Goal: Transaction & Acquisition: Download file/media

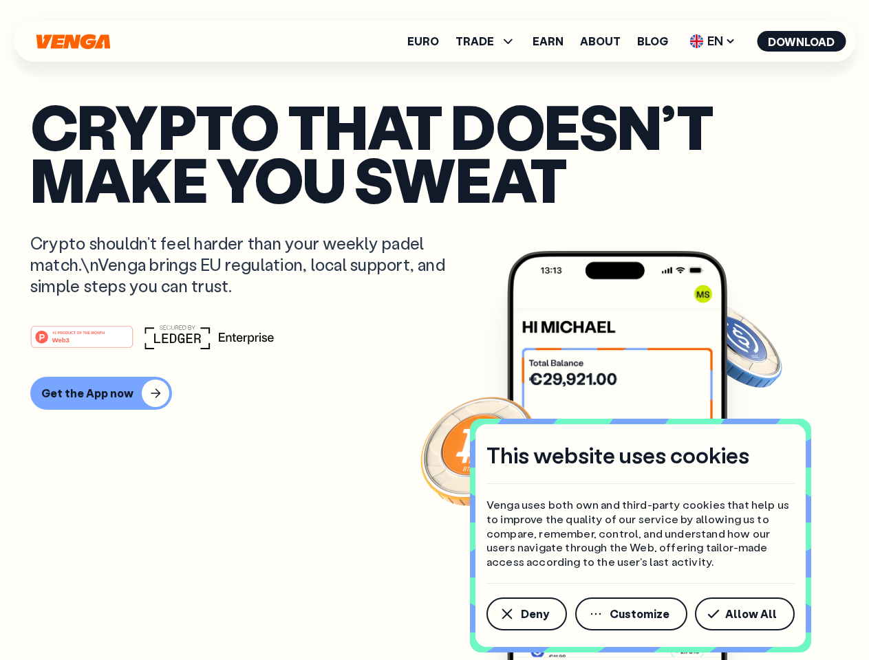
click at [434, 330] on div "#1 PRODUCT OF THE MONTH Web3" at bounding box center [434, 337] width 808 height 25
click at [526, 614] on span "Deny" at bounding box center [535, 614] width 28 height 11
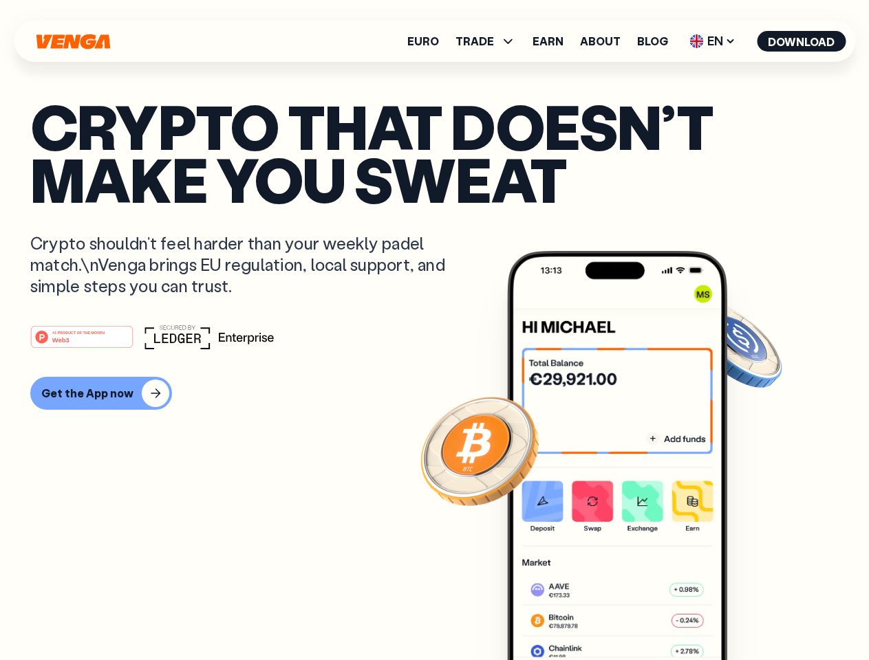
click at [632, 614] on img at bounding box center [617, 481] width 220 height 461
click at [747, 614] on article "Crypto that doesn’t make you sweat Crypto shouldn’t feel harder than your weekl…" at bounding box center [434, 358] width 808 height 516
click at [490, 41] on span "TRADE" at bounding box center [474, 41] width 39 height 11
click at [713, 41] on span "EN" at bounding box center [713, 41] width 56 height 22
click at [802, 41] on button "Download" at bounding box center [801, 41] width 89 height 21
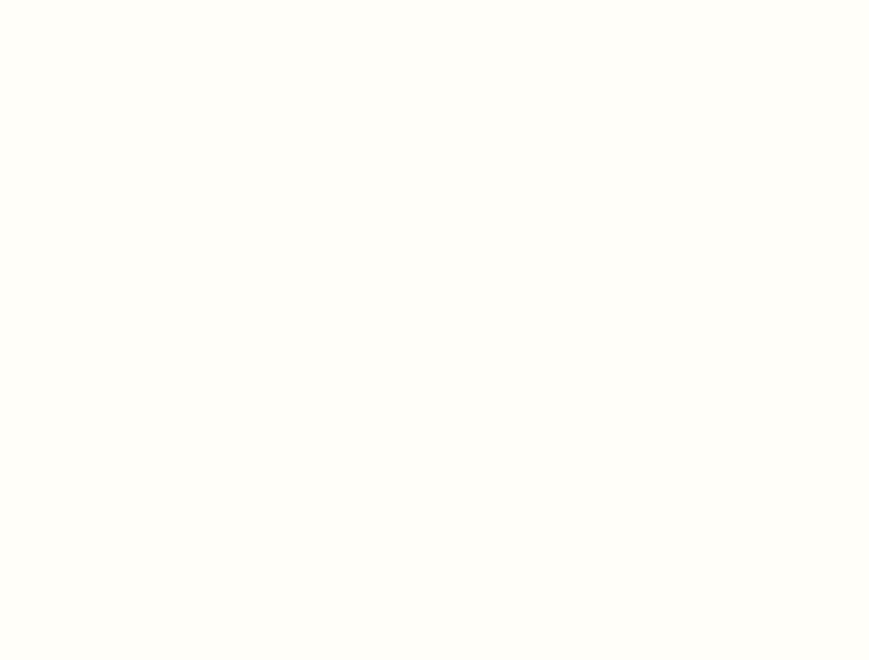
click at [434, 0] on html "This website uses cookies Venga uses both own and third-party cookies that help…" at bounding box center [434, 0] width 869 height 0
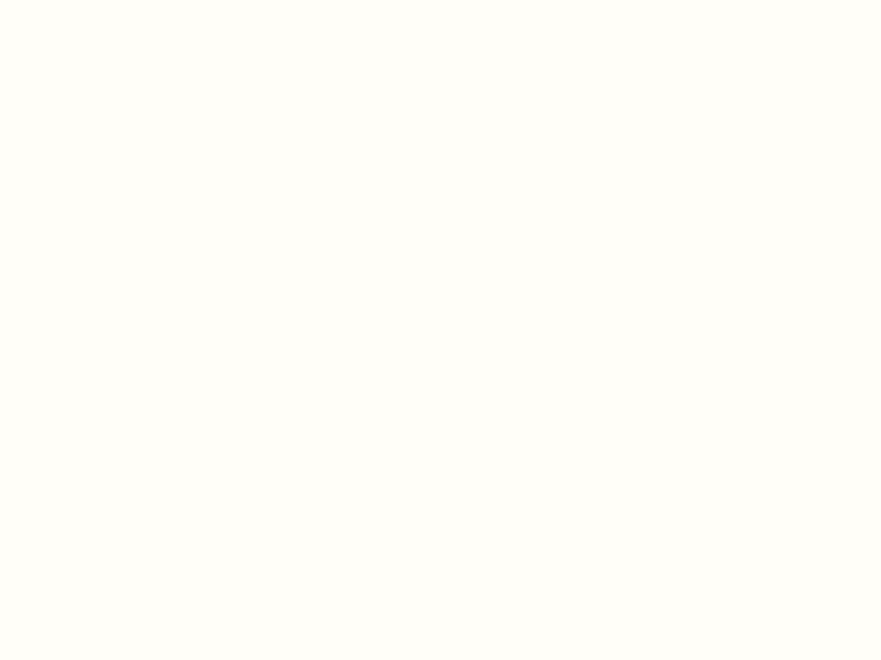
click at [99, 0] on html "This website uses cookies Venga uses both own and third-party cookies that help…" at bounding box center [440, 0] width 881 height 0
click at [84, 0] on html "This website uses cookies Venga uses both own and third-party cookies that help…" at bounding box center [440, 0] width 881 height 0
